Goal: Book appointment/travel/reservation

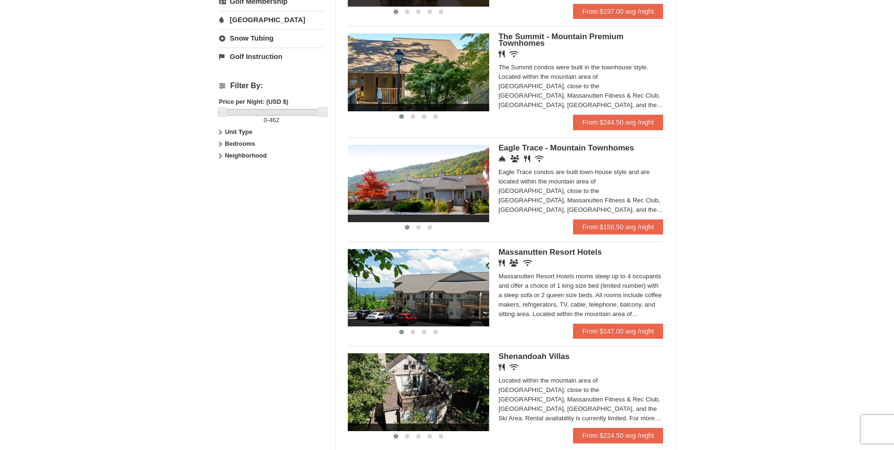
scroll to position [367, 0]
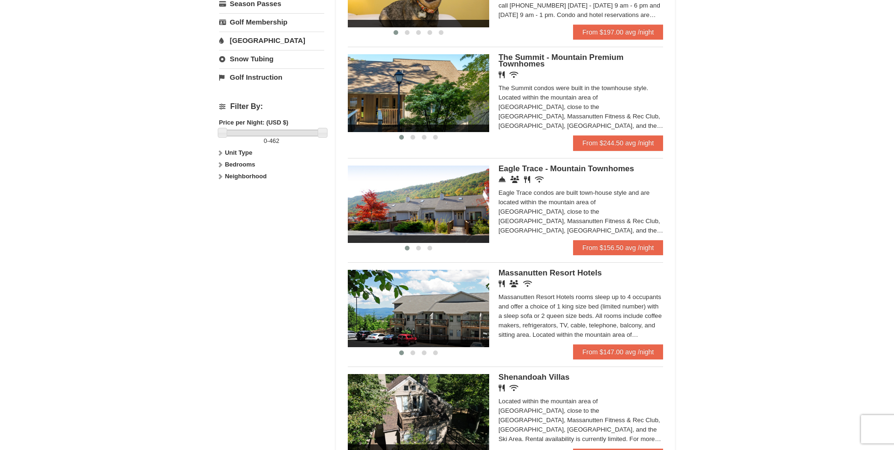
click at [543, 169] on span "Eagle Trace - Mountain Townhomes" at bounding box center [567, 168] width 136 height 9
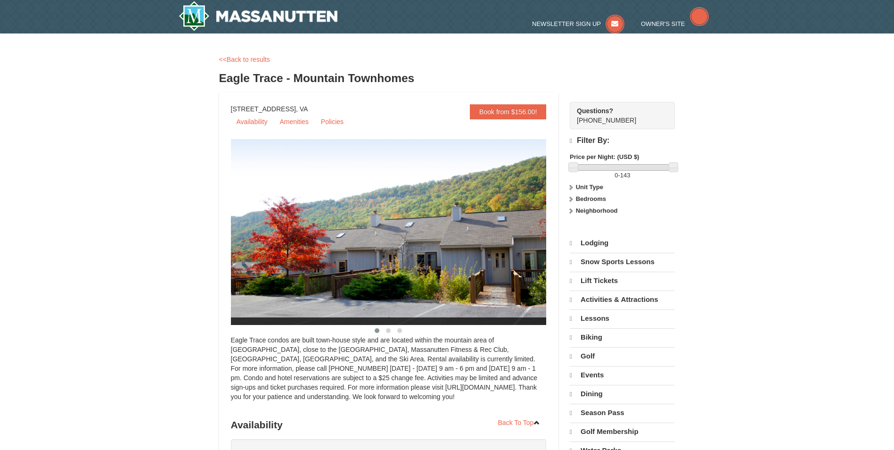
select select "10"
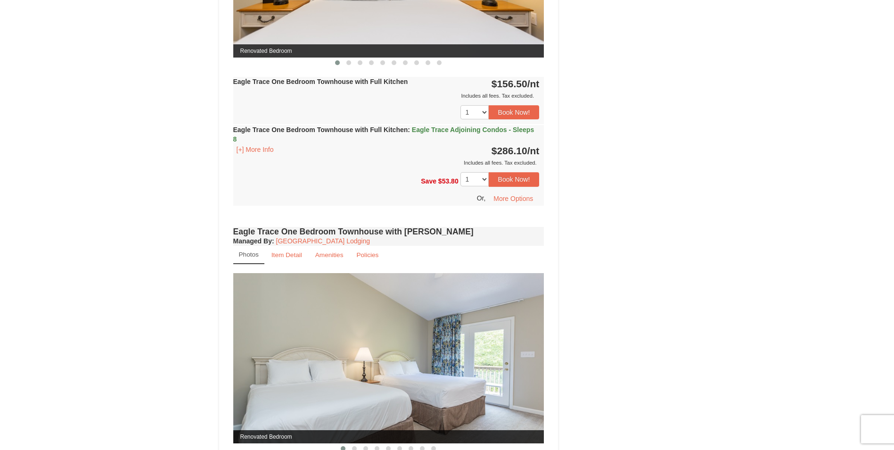
scroll to position [660, 0]
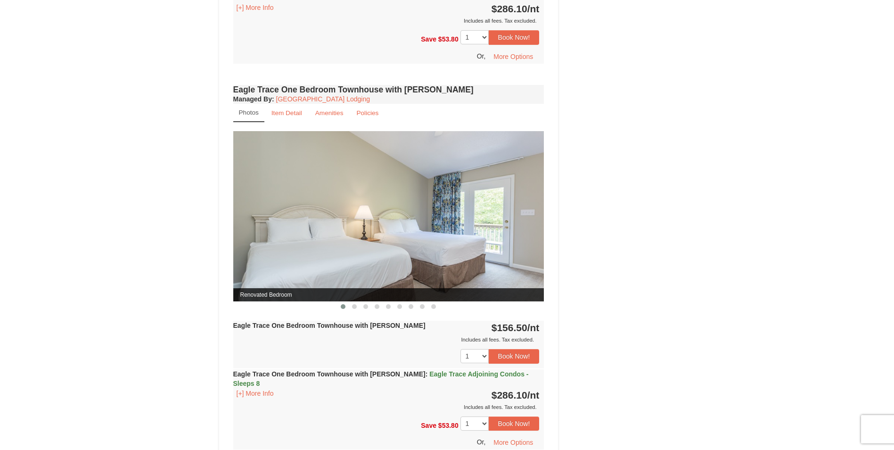
click at [537, 213] on img at bounding box center [388, 216] width 311 height 170
click at [350, 305] on button at bounding box center [354, 306] width 11 height 9
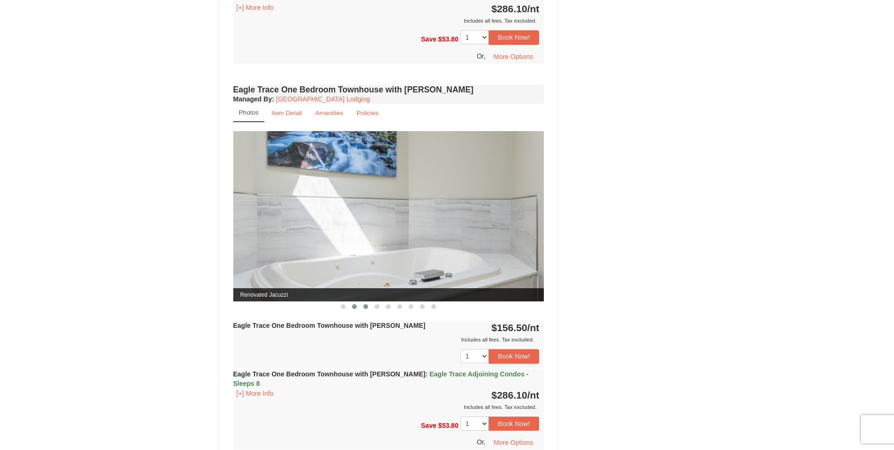
click at [366, 309] on button at bounding box center [365, 306] width 11 height 9
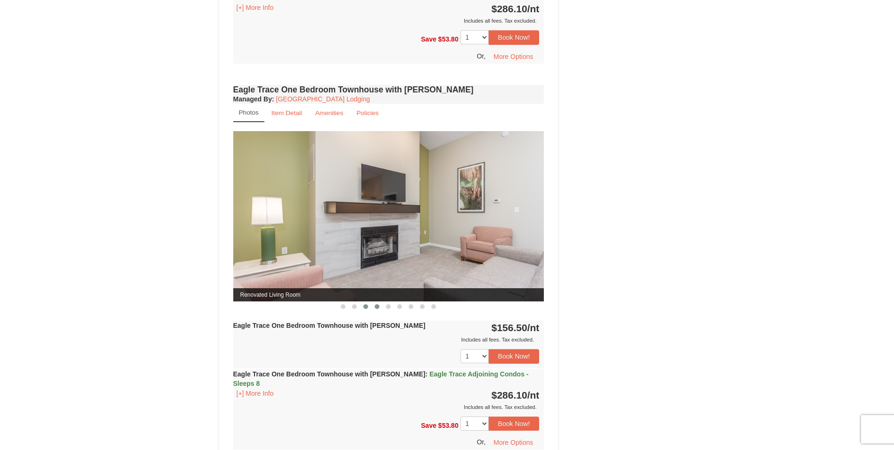
click at [378, 305] on span at bounding box center [377, 306] width 5 height 5
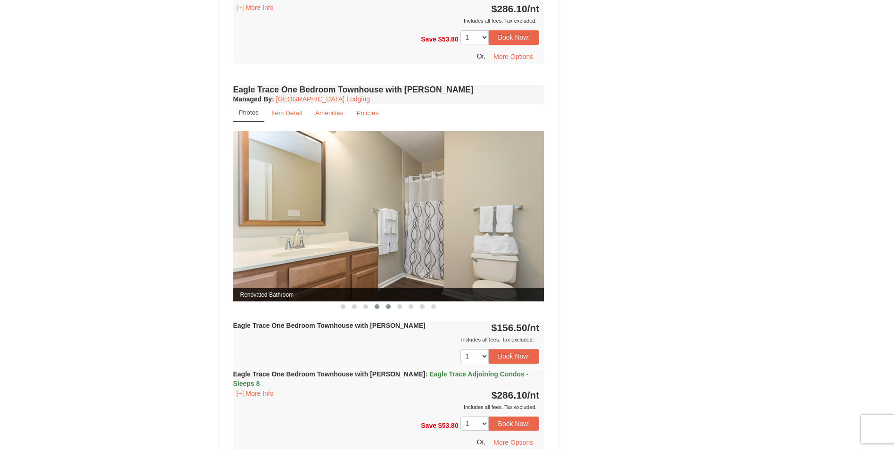
click at [387, 303] on button at bounding box center [388, 306] width 11 height 9
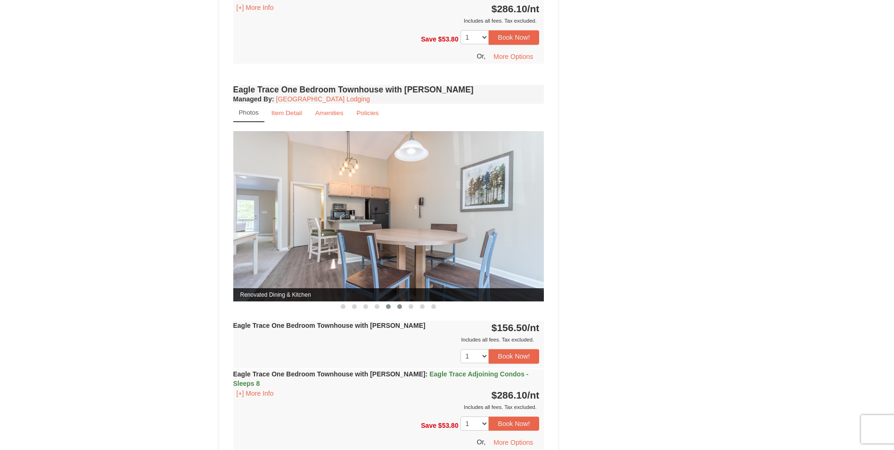
click at [404, 307] on button at bounding box center [399, 306] width 11 height 9
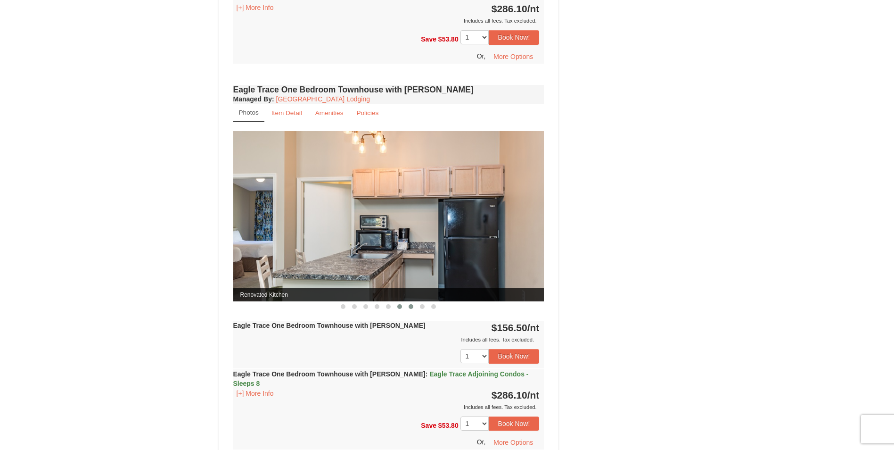
click at [412, 307] on span at bounding box center [411, 306] width 5 height 5
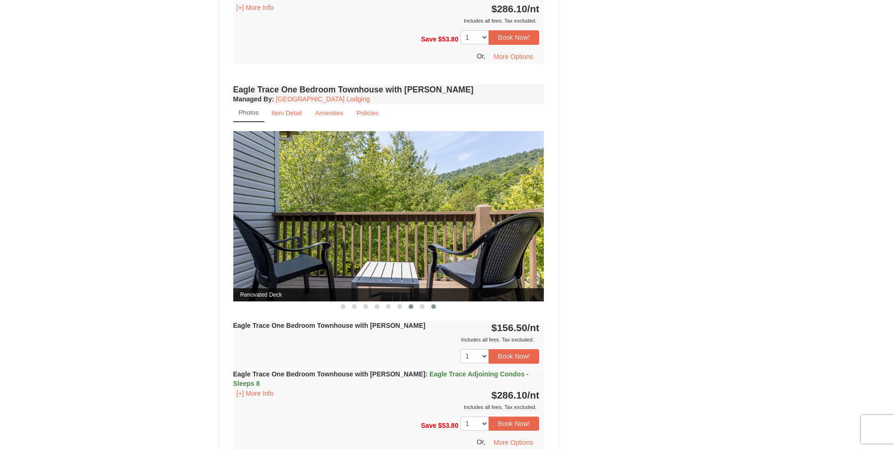
click at [428, 306] on button at bounding box center [433, 306] width 11 height 9
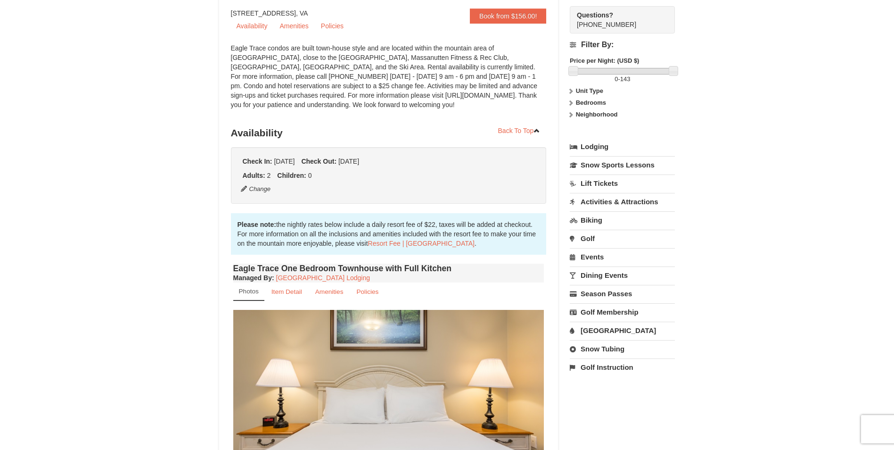
scroll to position [0, 0]
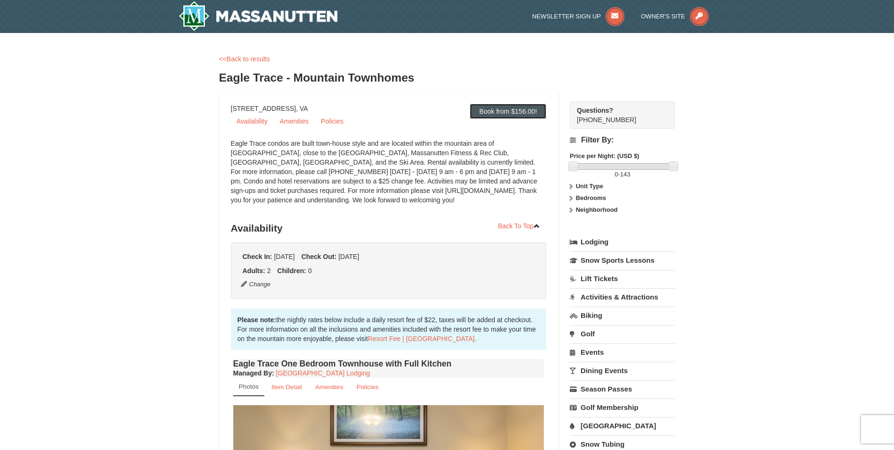
click at [512, 116] on link "Book from $156.00!" at bounding box center [508, 111] width 76 height 15
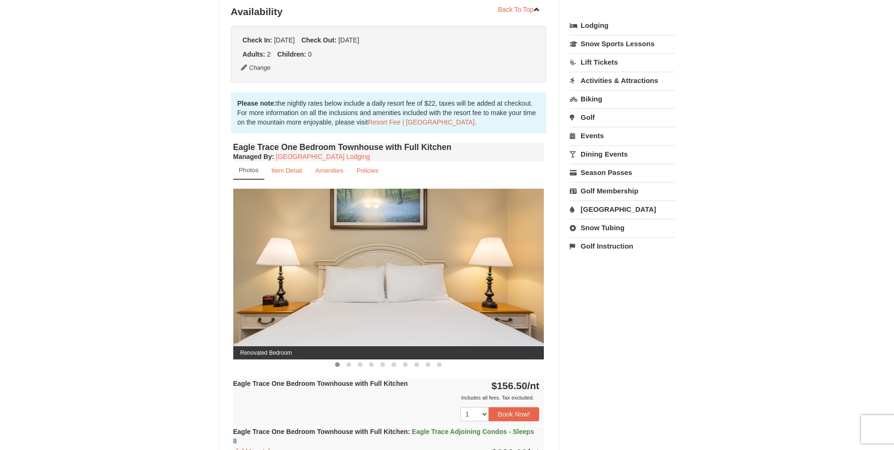
scroll to position [219, 0]
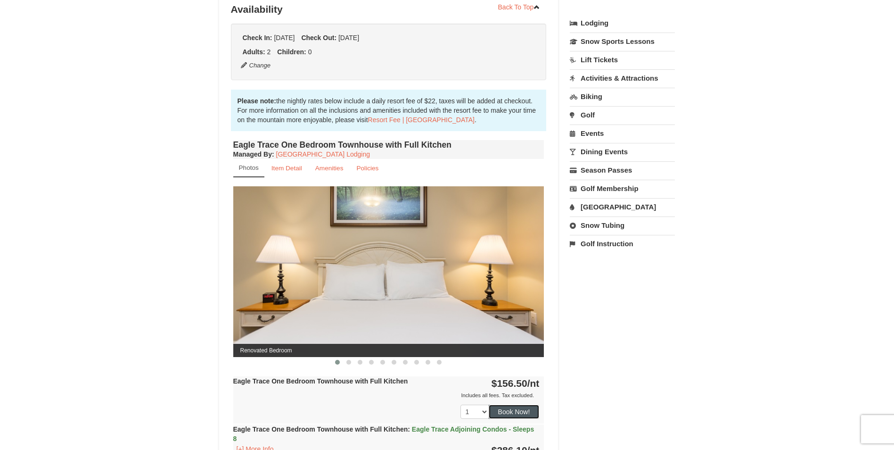
click at [523, 409] on button "Book Now!" at bounding box center [514, 411] width 51 height 14
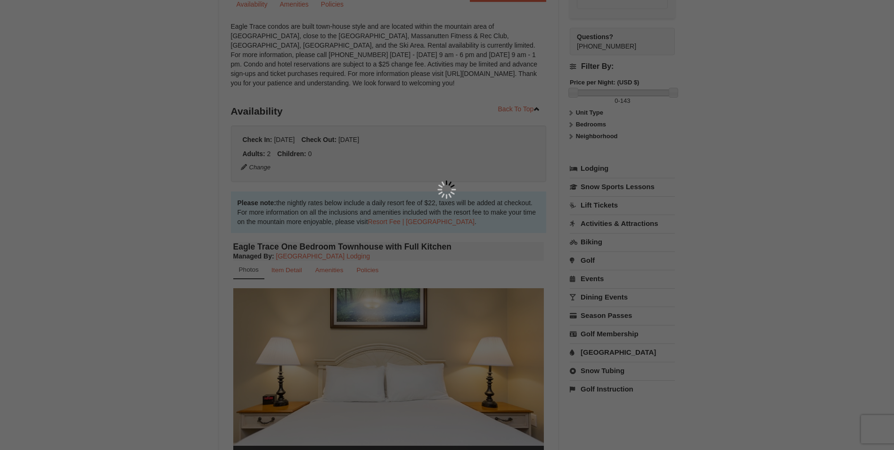
scroll to position [92, 0]
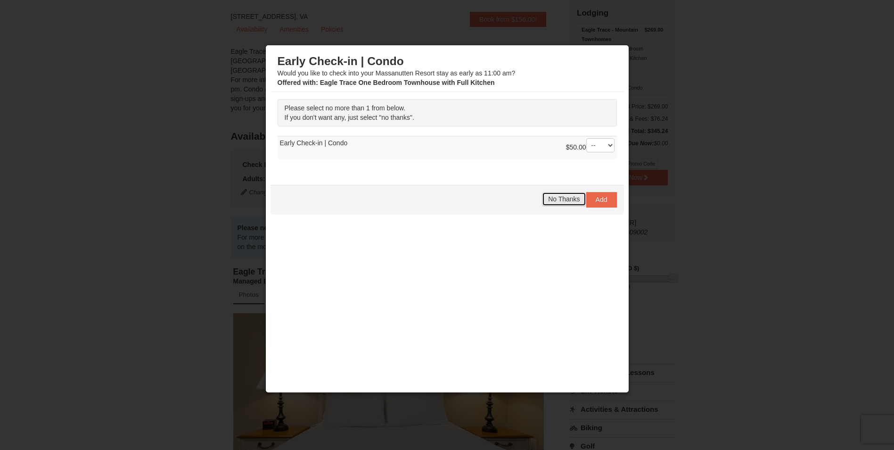
click at [565, 202] on span "No Thanks" at bounding box center [564, 199] width 32 height 8
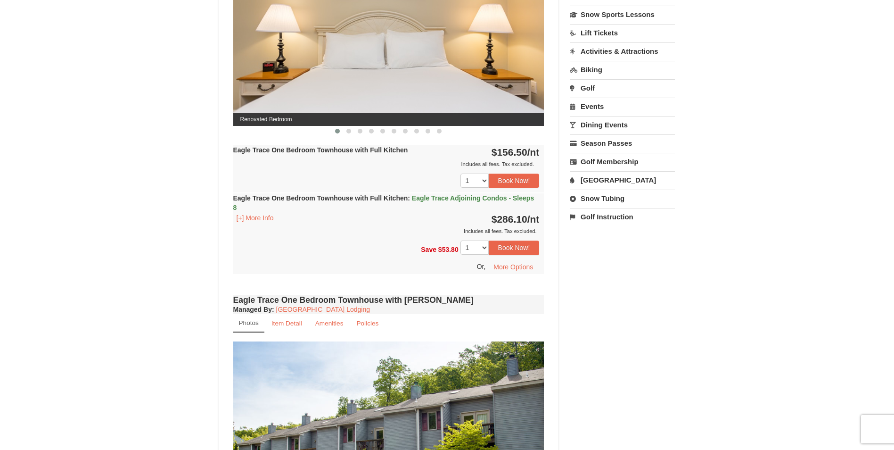
scroll to position [330, 0]
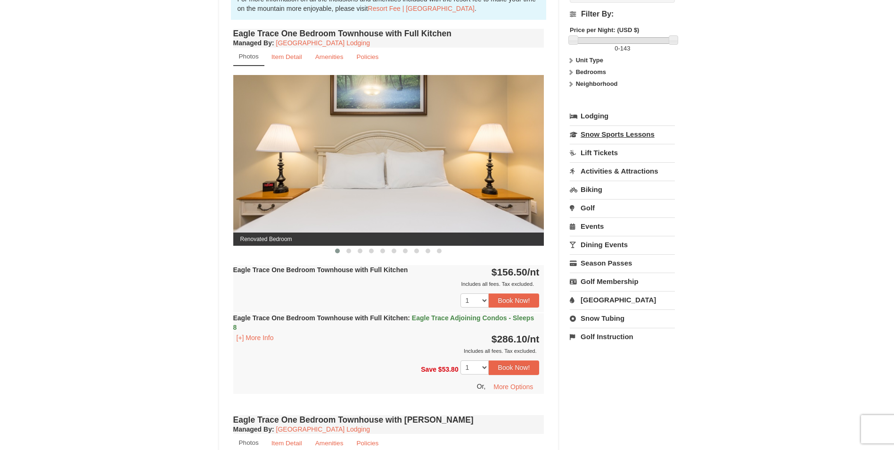
click at [610, 136] on link "Snow Sports Lessons" at bounding box center [622, 133] width 105 height 17
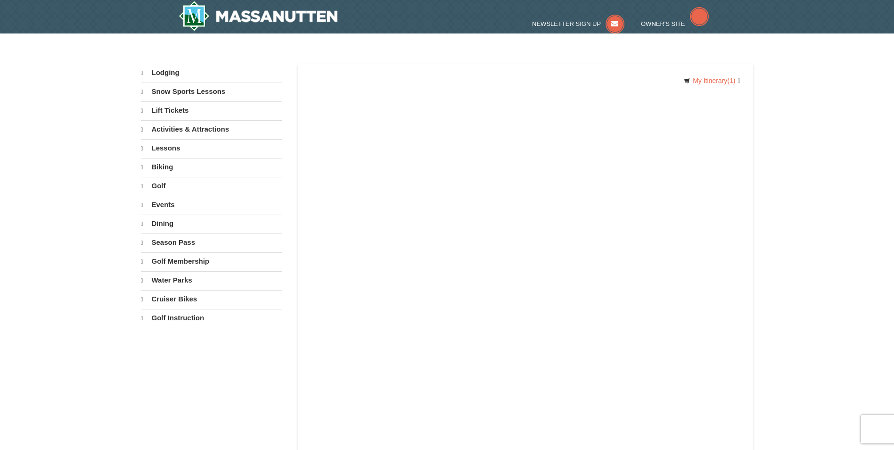
select select "10"
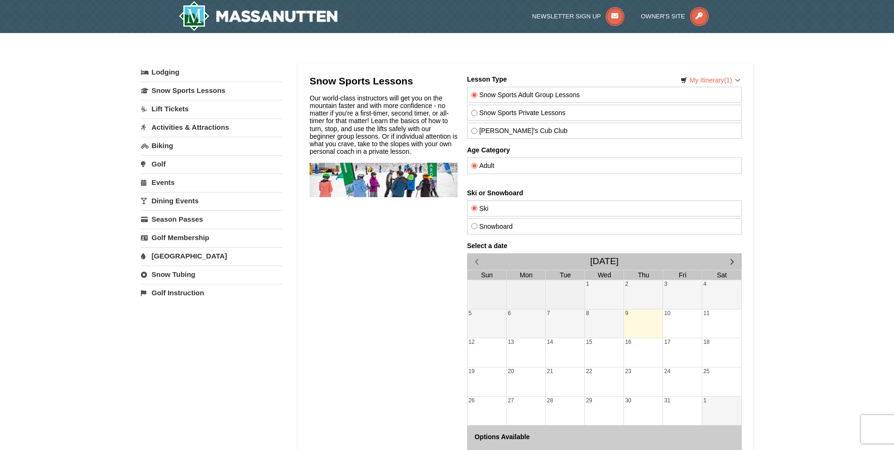
click at [176, 109] on link "Lift Tickets" at bounding box center [211, 108] width 141 height 17
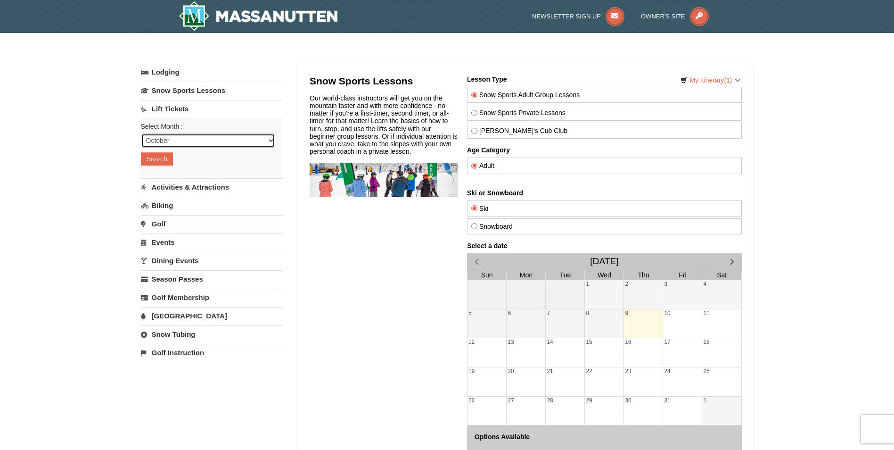
click at [217, 141] on select "October November December January February March April May June July August Sep…" at bounding box center [208, 140] width 134 height 14
select select "11"
click at [141, 133] on select "October November December January February March April May June July August Sep…" at bounding box center [208, 140] width 134 height 14
click at [154, 158] on button "Search" at bounding box center [157, 158] width 32 height 13
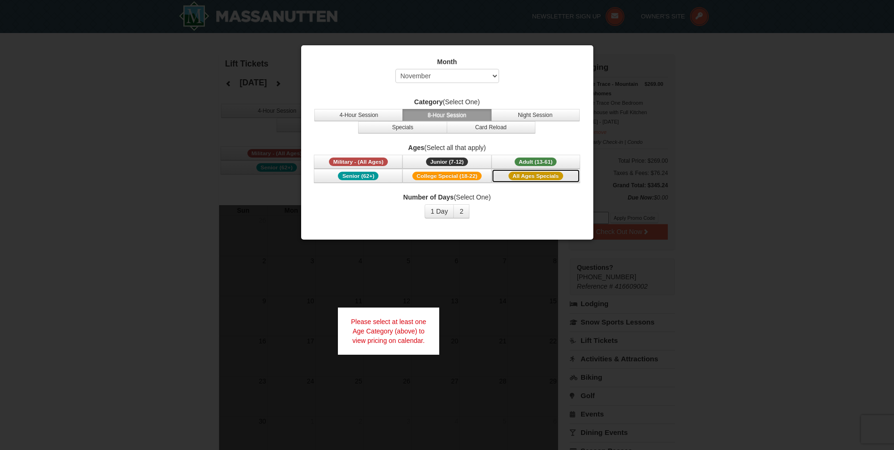
click at [552, 174] on span "All Ages Specials" at bounding box center [535, 176] width 55 height 8
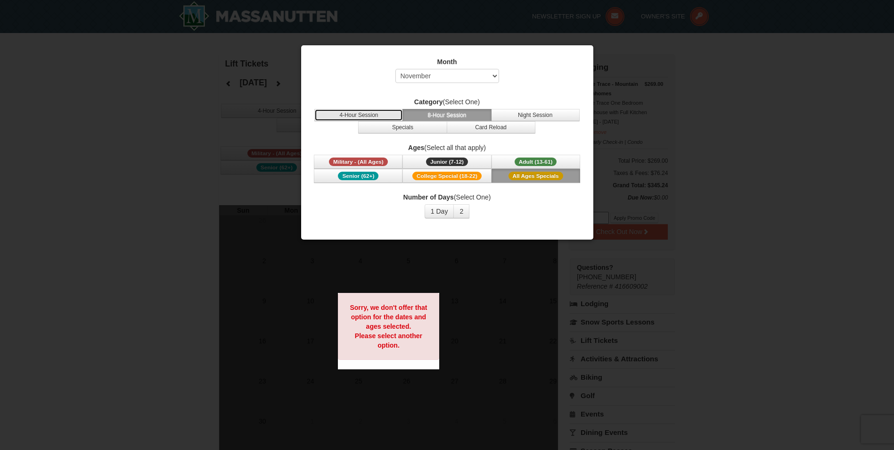
click at [379, 111] on button "4-Hour Session" at bounding box center [358, 115] width 89 height 12
click at [549, 112] on button "Night Session" at bounding box center [535, 115] width 89 height 12
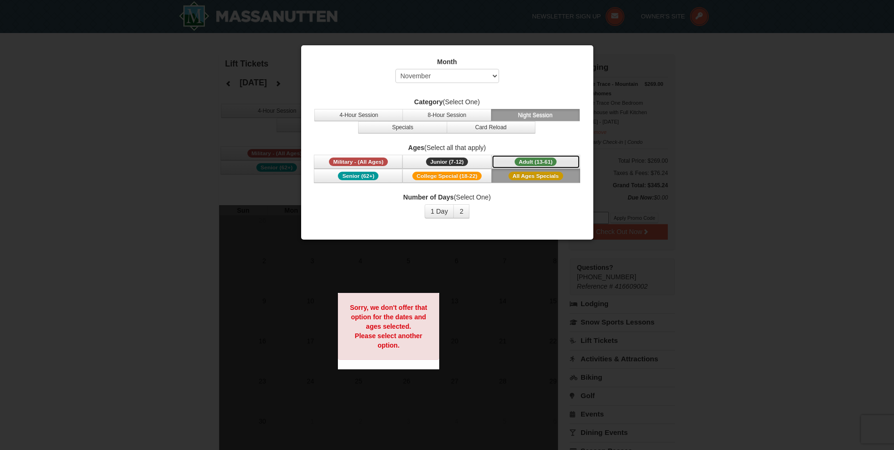
click at [538, 160] on span "Adult (13-61)" at bounding box center [536, 161] width 42 height 8
click at [483, 75] on select "Select October November December January February March April May June July Aug…" at bounding box center [447, 76] width 104 height 14
click at [395, 69] on select "Select October November December January February March April May June July Aug…" at bounding box center [447, 76] width 104 height 14
click at [470, 77] on select "Select October November December January February March April May June July Aug…" at bounding box center [447, 76] width 104 height 14
click at [395, 69] on select "Select October November December January February March April May June July Aug…" at bounding box center [447, 76] width 104 height 14
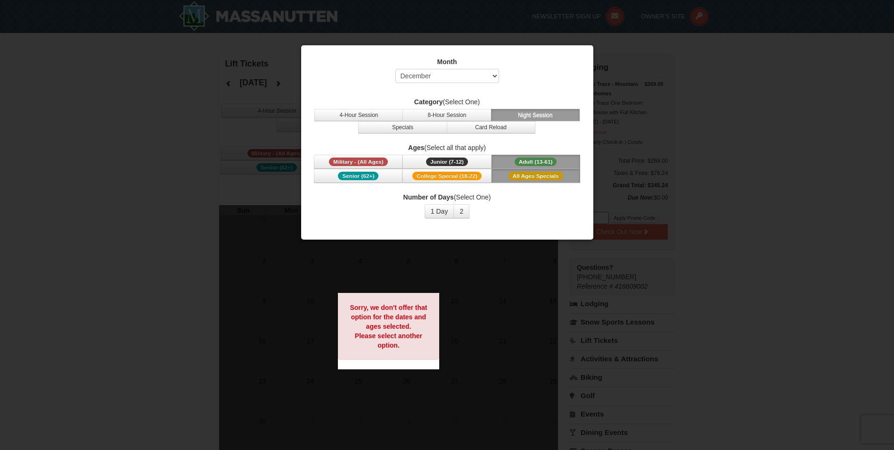
click at [546, 169] on button "All Ages Specials" at bounding box center [536, 176] width 89 height 14
click at [543, 172] on span "All Ages Specials" at bounding box center [535, 176] width 55 height 8
click at [365, 111] on button "4-Hour Session" at bounding box center [358, 115] width 89 height 12
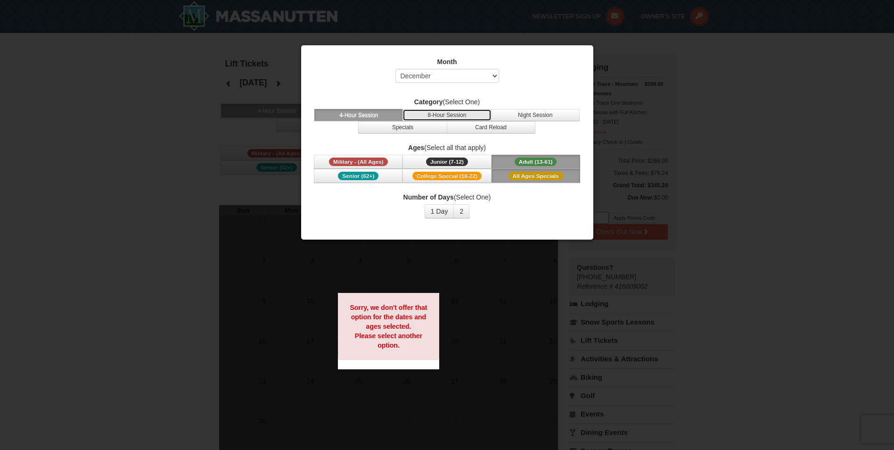
click at [443, 111] on button "8-Hour Session" at bounding box center [446, 115] width 89 height 12
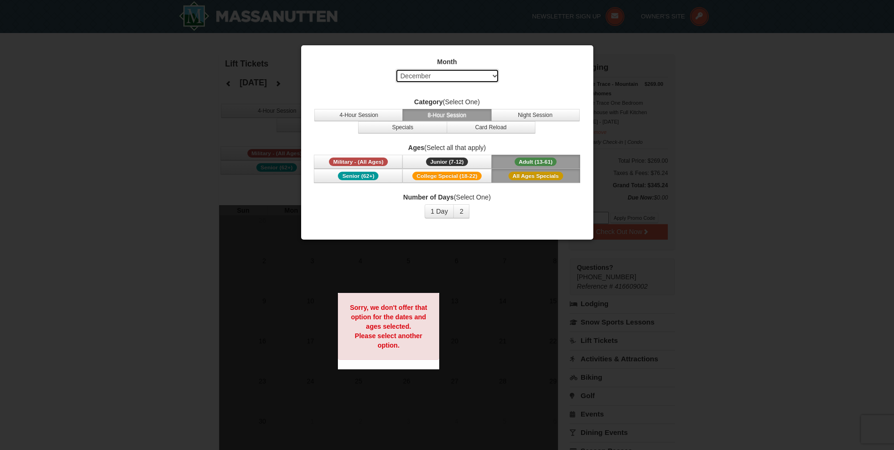
click at [444, 72] on select "Select October November December January February March April May June July Aug…" at bounding box center [447, 76] width 104 height 14
select select "1"
click at [395, 69] on select "Select October November December January February March April May June July Aug…" at bounding box center [447, 76] width 104 height 14
click at [549, 173] on span "All Ages Specials" at bounding box center [535, 176] width 55 height 8
click at [528, 37] on div at bounding box center [447, 225] width 894 height 450
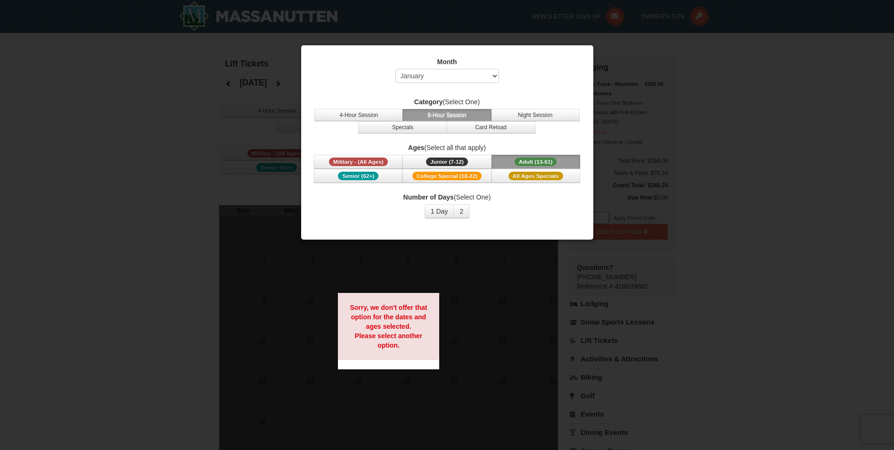
click at [573, 27] on div at bounding box center [447, 225] width 894 height 450
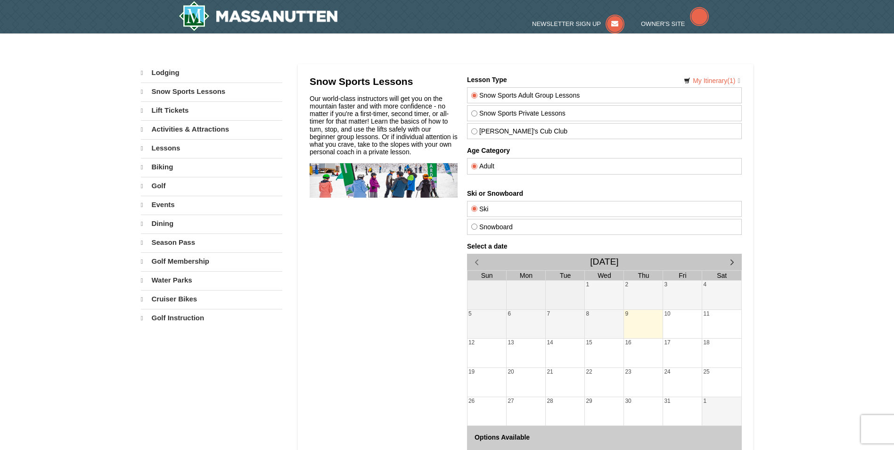
select select "10"
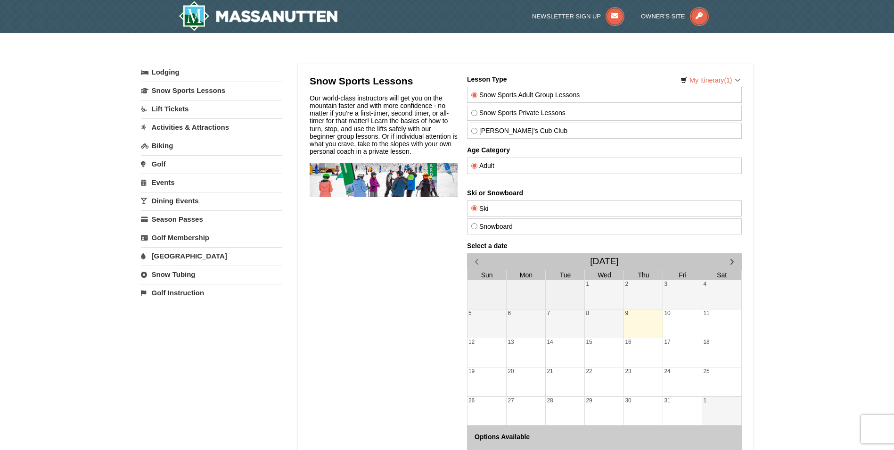
click at [191, 275] on link "Snow Tubing" at bounding box center [211, 273] width 141 height 17
click at [186, 303] on select "October November December January February March April May June July August Sep…" at bounding box center [208, 306] width 134 height 14
select select "11"
click at [141, 299] on select "October November December January February March April May June July August Sep…" at bounding box center [208, 306] width 134 height 14
click at [156, 323] on button "Search" at bounding box center [157, 324] width 32 height 13
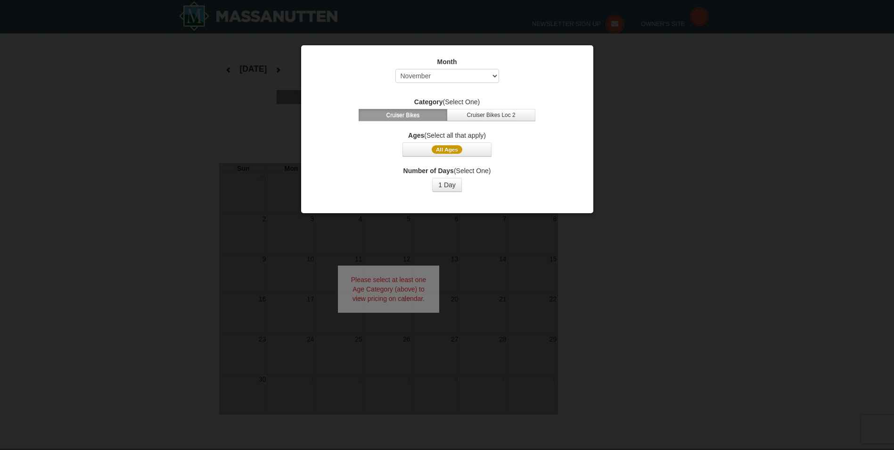
select select "11"
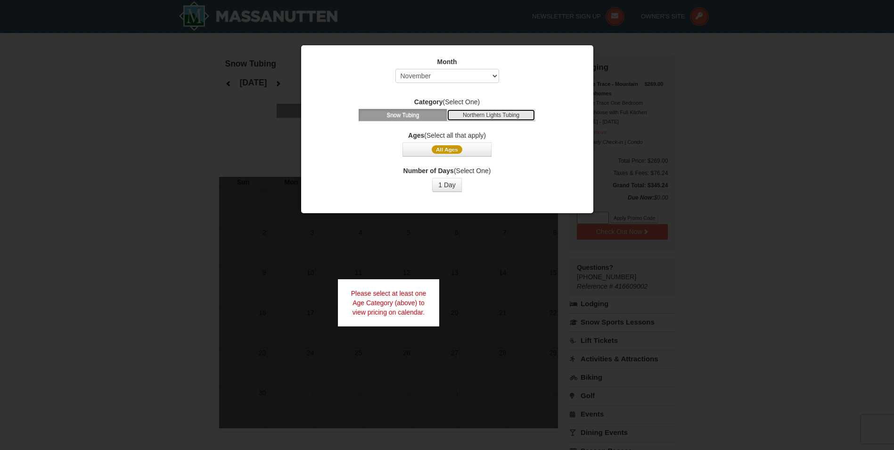
click at [483, 113] on button "Northern Lights Tubing" at bounding box center [491, 115] width 89 height 12
click at [238, 113] on div at bounding box center [447, 225] width 894 height 450
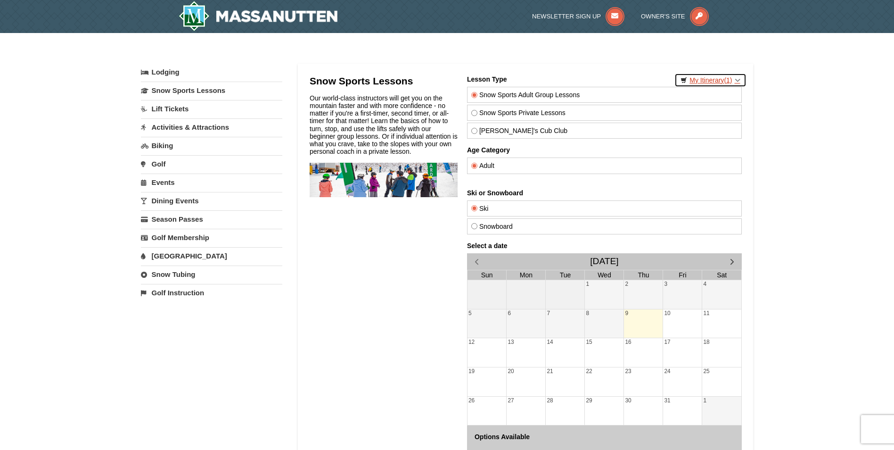
click at [698, 79] on link "My Itinerary (1)" at bounding box center [710, 80] width 72 height 14
